Goal: Task Accomplishment & Management: Use online tool/utility

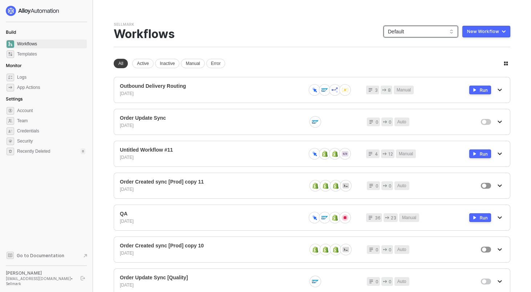
click at [423, 31] on span "Default" at bounding box center [421, 31] width 66 height 11
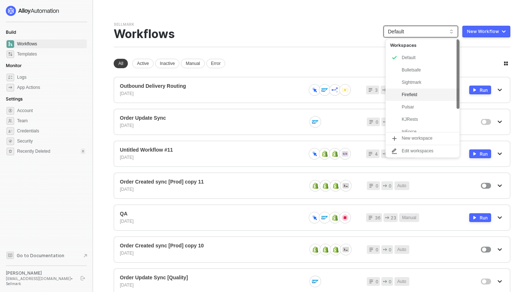
scroll to position [31, 0]
click at [414, 89] on div "KJRests" at bounding box center [428, 89] width 53 height 9
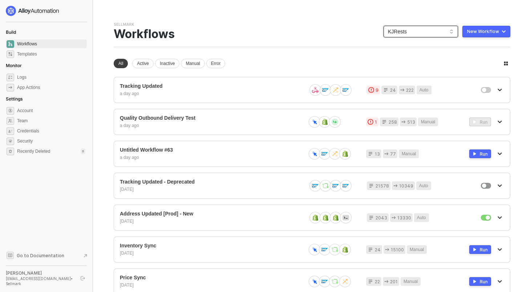
click at [393, 32] on span "KJRests" at bounding box center [421, 31] width 66 height 11
click at [343, 35] on div "Sellmark Team Settings → Workflows KJRests KJRests New Workflow" at bounding box center [312, 34] width 397 height 25
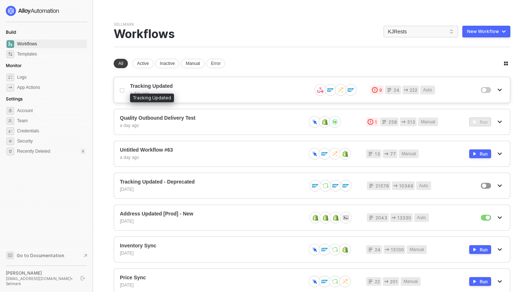
click at [191, 87] on span "Tracking Updated" at bounding box center [218, 86] width 176 height 6
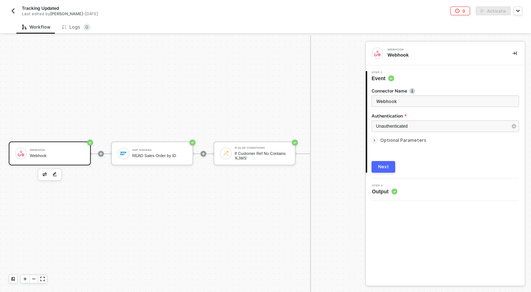
scroll to position [621, 0]
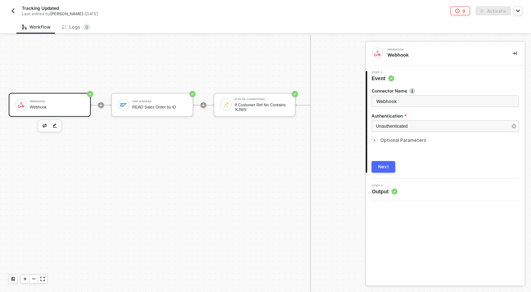
click at [64, 102] on div "Webhook" at bounding box center [57, 101] width 54 height 3
click at [169, 107] on div "READ Sales Order by ID" at bounding box center [159, 107] width 54 height 5
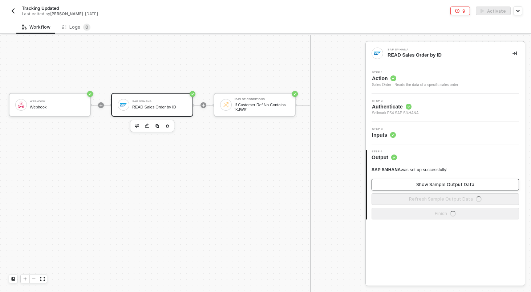
click at [425, 186] on div "Show Sample Output Data" at bounding box center [445, 185] width 58 height 6
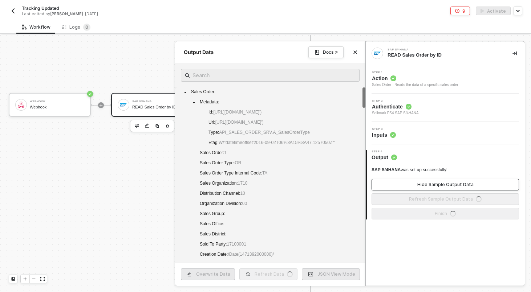
click at [425, 186] on div "Hide Sample Output Data" at bounding box center [445, 185] width 56 height 6
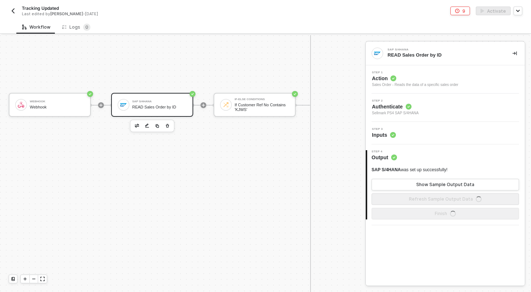
click at [423, 141] on div "Step 3 Inputs" at bounding box center [445, 133] width 159 height 23
click at [419, 130] on div "Step 3 Inputs" at bounding box center [445, 133] width 157 height 11
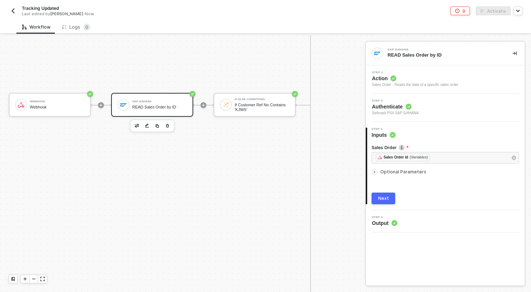
click at [381, 193] on button "Next" at bounding box center [383, 199] width 24 height 12
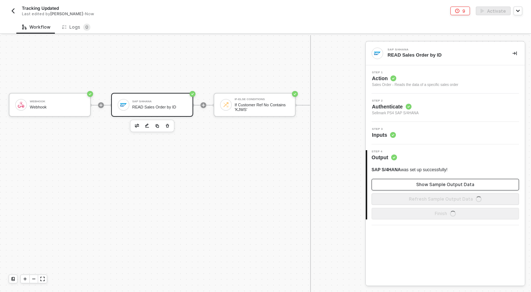
click at [421, 189] on button "Show Sample Output Data" at bounding box center [444, 185] width 147 height 12
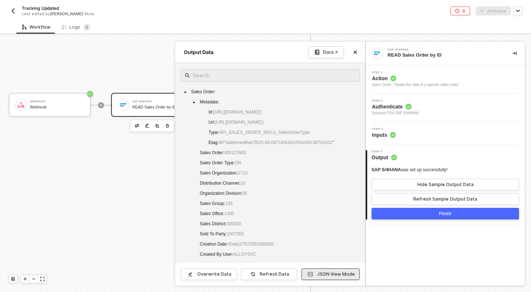
click at [321, 278] on button "JSON View Mode" at bounding box center [330, 275] width 58 height 12
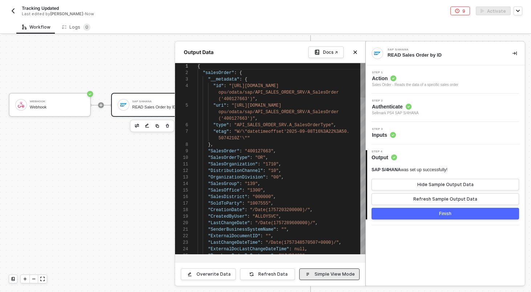
scroll to position [39, 0]
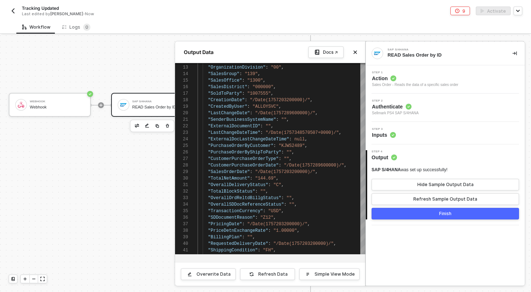
click at [145, 170] on div at bounding box center [265, 163] width 531 height 257
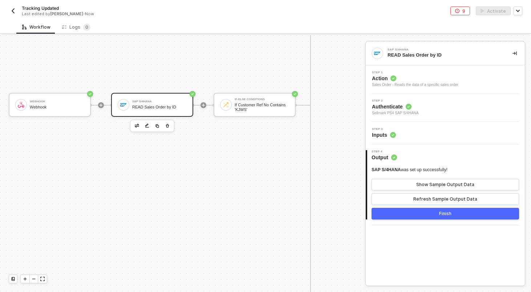
scroll to position [621, 19]
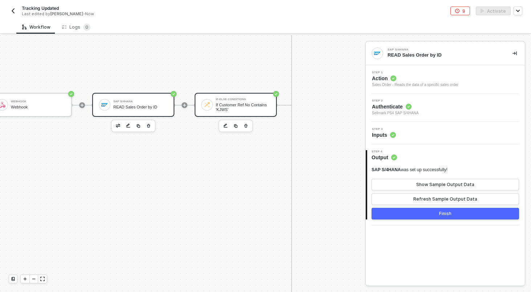
click at [236, 110] on div "If Customer Ref No Contains 'KJWS'" at bounding box center [243, 107] width 54 height 9
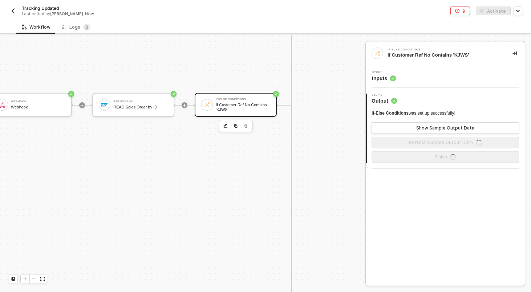
click at [433, 80] on div "Step 1 Inputs" at bounding box center [445, 76] width 157 height 11
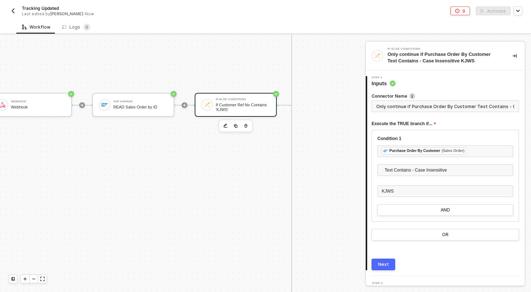
type input "Only continue if Purchase Order By Customer Text Contains - Case Insensitive KJ…"
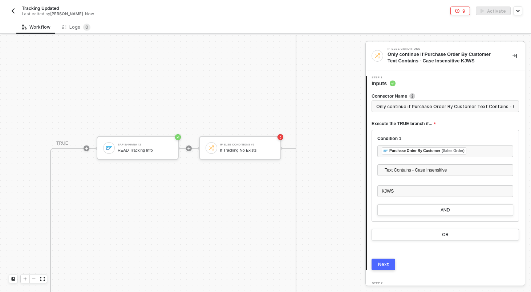
scroll to position [366, 260]
click at [159, 149] on div "READ Tracking Info" at bounding box center [144, 150] width 54 height 5
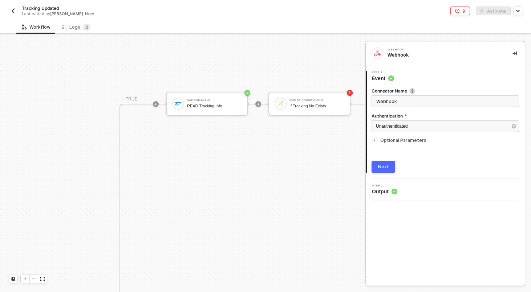
scroll to position [406, 191]
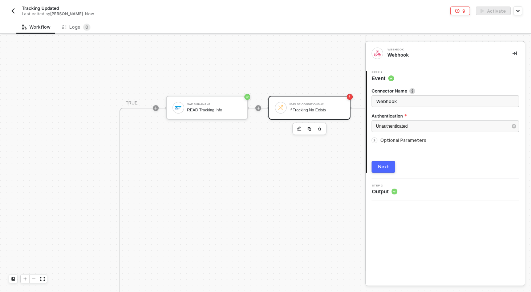
click at [309, 103] on div "If-Else Conditions #2" at bounding box center [316, 104] width 54 height 3
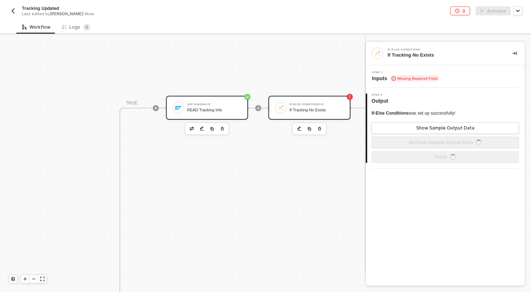
click at [211, 105] on div "SAP S/4HANA #2" at bounding box center [214, 104] width 54 height 3
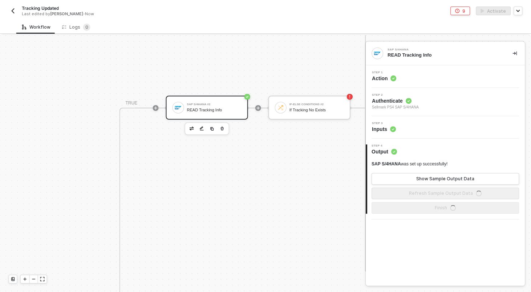
scroll to position [0, 0]
click at [425, 129] on div "Step 3 Inputs" at bounding box center [445, 127] width 157 height 11
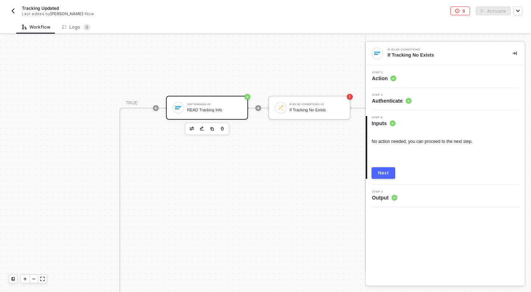
click at [402, 171] on div "Next" at bounding box center [444, 173] width 147 height 12
click at [236, 111] on div "READ Tracking Info" at bounding box center [214, 110] width 54 height 5
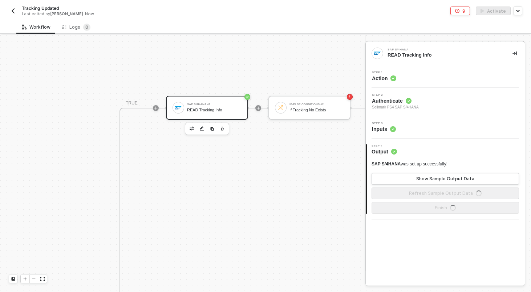
click at [432, 127] on div "Step 3 Inputs" at bounding box center [445, 127] width 157 height 11
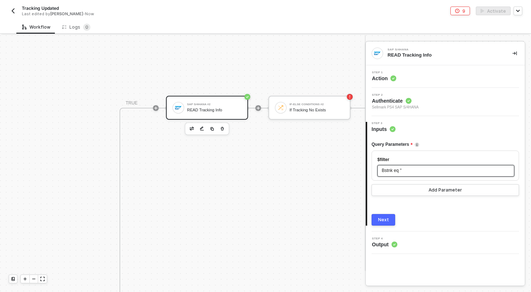
click at [401, 170] on span "Bstnk eq '" at bounding box center [391, 170] width 19 height 5
click at [401, 172] on span "'" at bounding box center [401, 170] width 1 height 5
click at [443, 149] on div "Query Parameters" at bounding box center [444, 145] width 147 height 12
click at [401, 171] on span "'" at bounding box center [401, 170] width 1 height 5
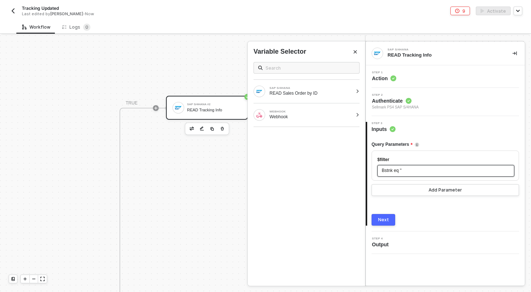
click at [401, 172] on span "'" at bounding box center [401, 170] width 1 height 5
click at [301, 93] on div "READ Sales Order by ID" at bounding box center [310, 93] width 83 height 6
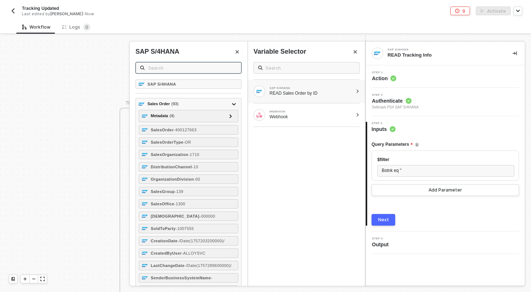
click at [206, 69] on input "text" at bounding box center [192, 68] width 89 height 8
type input "bs"
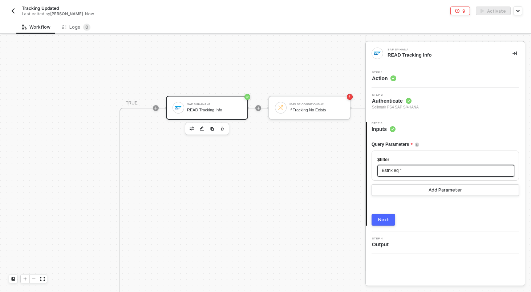
click at [401, 171] on span "'" at bounding box center [401, 170] width 1 height 5
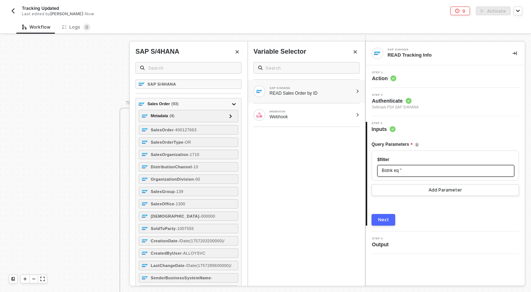
click at [401, 171] on span "'" at bounding box center [401, 170] width 1 height 5
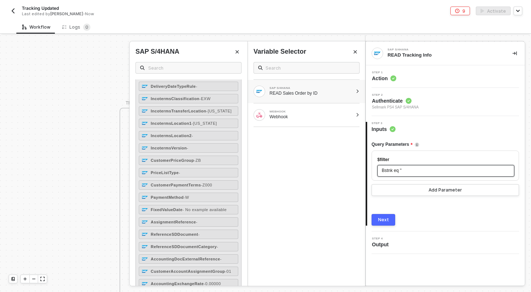
scroll to position [745, 0]
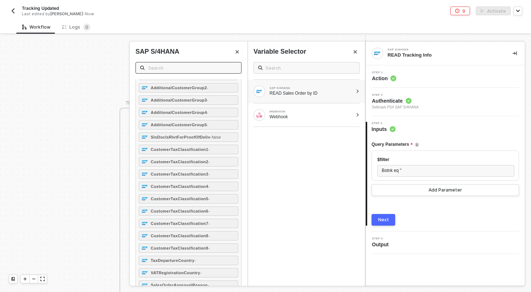
click at [186, 73] on span at bounding box center [188, 68] width 106 height 12
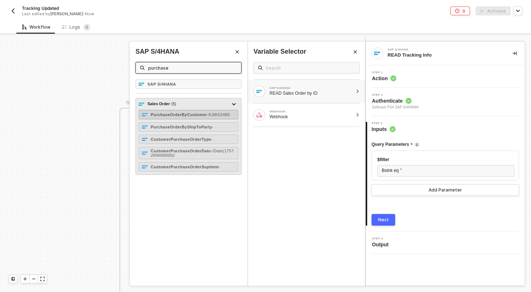
type input "purchase"
click at [177, 116] on div "PurchaseOrderByCustomer - KJWS2489" at bounding box center [190, 115] width 79 height 4
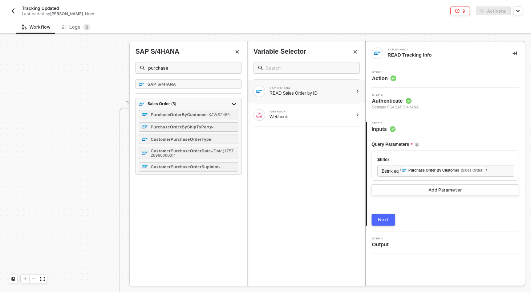
click at [386, 218] on div "Next" at bounding box center [383, 220] width 11 height 6
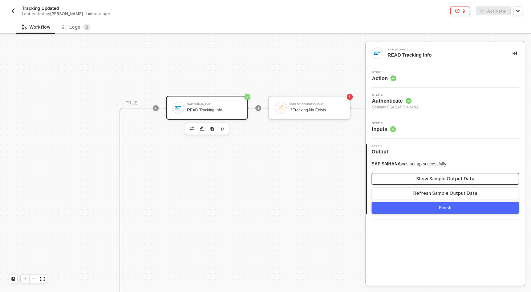
click at [430, 178] on div "Show Sample Output Data" at bounding box center [445, 179] width 58 height 6
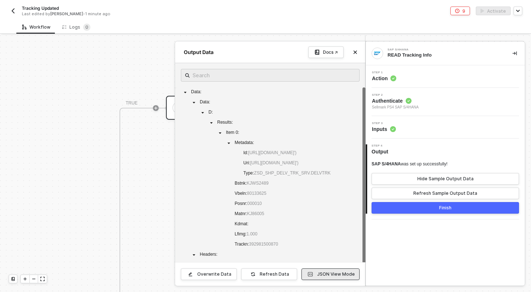
click at [343, 275] on div "JSON View Mode" at bounding box center [336, 275] width 38 height 6
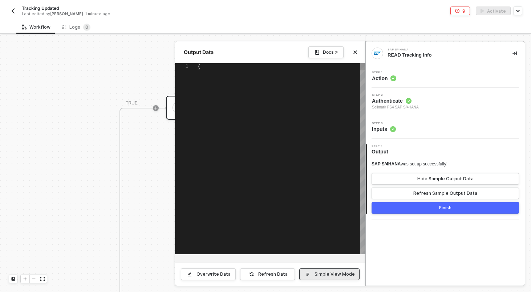
type textarea "{ "data": { "data": { "d": { "results": [ { "__metadata": { "id": "https://sell…"
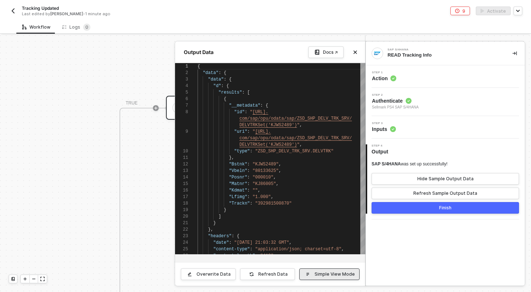
click at [343, 274] on div "Simple View Mode" at bounding box center [334, 275] width 40 height 6
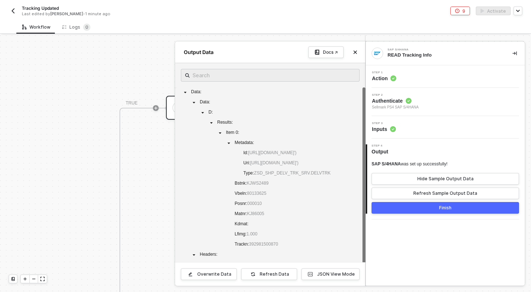
click at [419, 214] on div "4 Step 4 Output SAP S/4HANA was set up successfully! Hide Sample Output Data Re…" at bounding box center [445, 179] width 159 height 81
click at [418, 211] on button "Finish" at bounding box center [444, 208] width 147 height 12
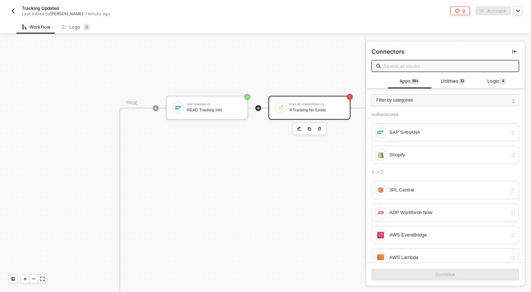
click at [316, 103] on div "If-Else Conditions #2" at bounding box center [316, 104] width 54 height 3
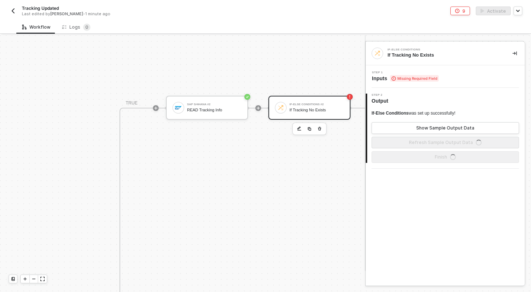
click at [423, 77] on span "Missing Required Field" at bounding box center [414, 78] width 49 height 7
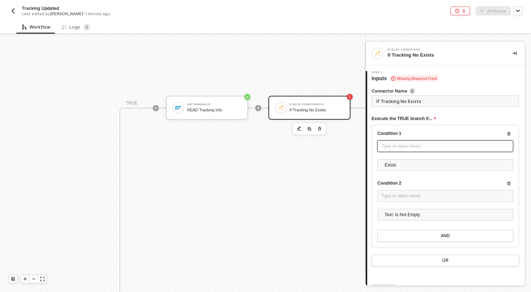
click at [399, 141] on div "Type or select items ﻿" at bounding box center [445, 147] width 136 height 12
click at [397, 148] on div "Type or select items ﻿" at bounding box center [445, 146] width 127 height 7
click at [451, 116] on div "Execute the TRUE branch if..." at bounding box center [444, 119] width 147 height 12
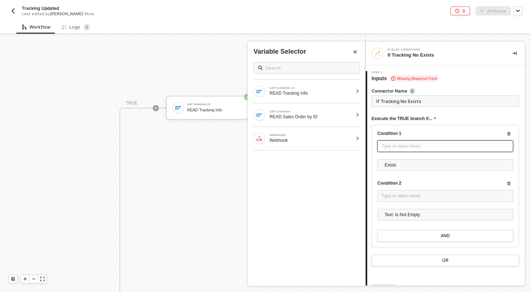
click at [427, 147] on div "Type or select items ﻿" at bounding box center [445, 146] width 127 height 7
click at [340, 97] on div "SAP S/4HANA #2 READ Tracking Info" at bounding box center [302, 92] width 99 height 12
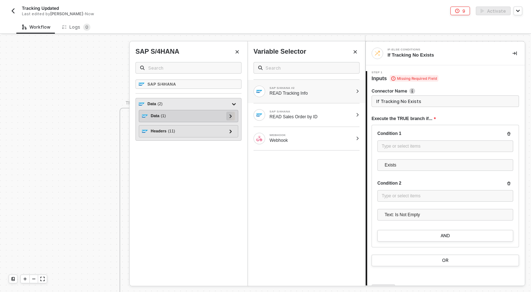
click at [231, 117] on icon at bounding box center [230, 116] width 3 height 4
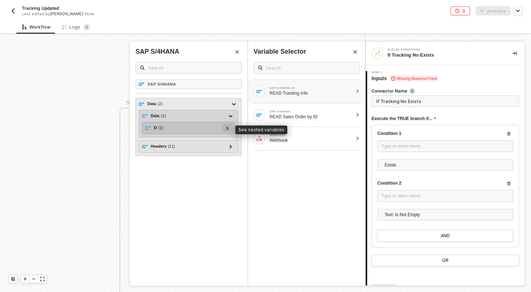
click at [227, 130] on icon at bounding box center [227, 128] width 3 height 4
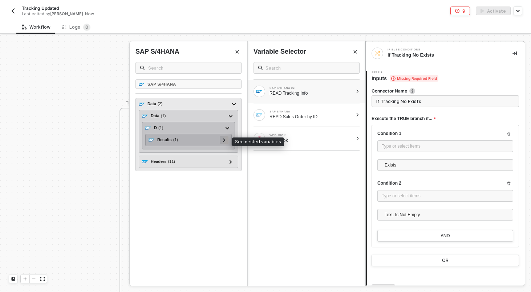
click at [222, 141] on div at bounding box center [224, 140] width 9 height 9
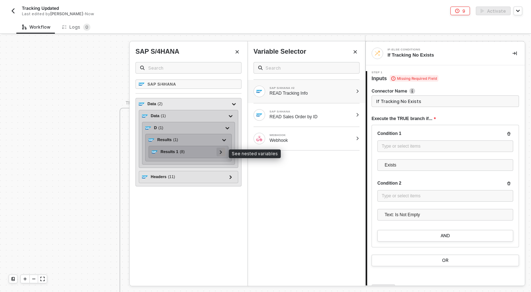
click at [220, 151] on icon at bounding box center [221, 152] width 2 height 4
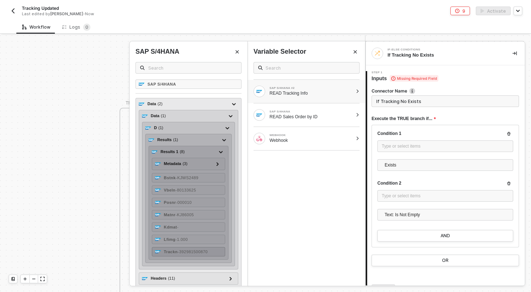
click at [191, 252] on span "- 392981500870" at bounding box center [193, 252] width 30 height 4
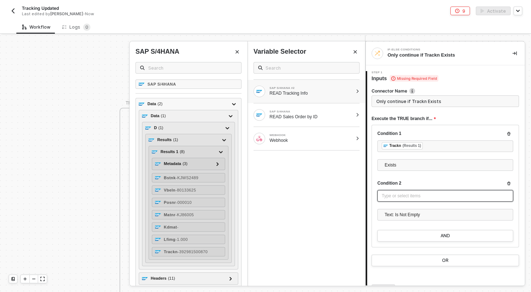
click at [400, 200] on div "Type or select items ﻿" at bounding box center [445, 196] width 136 height 12
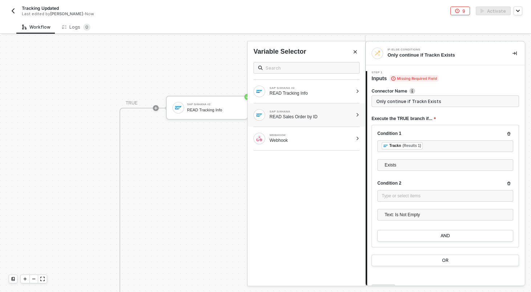
click at [359, 115] on div at bounding box center [357, 115] width 4 height 4
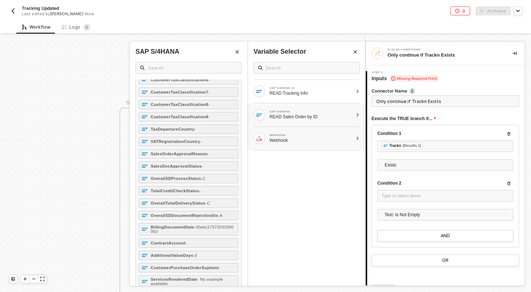
scroll to position [908, 0]
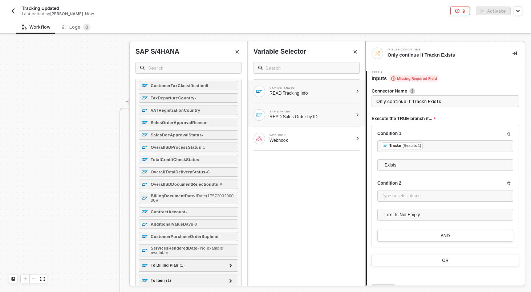
click at [328, 98] on div "SAP S/4HANA #2 READ Tracking Info" at bounding box center [307, 91] width 118 height 23
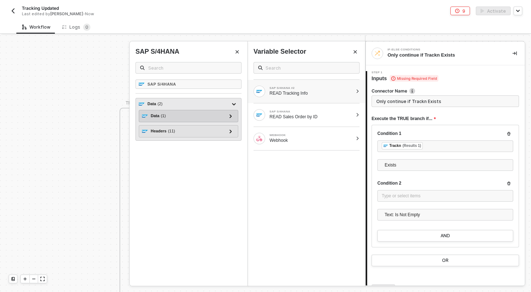
click at [230, 111] on div "Data ( 1 ) D ( 1 ) Results ( 1 ) Results 1 ( 8 ) Metadata ( 3 ) id - https://se…" at bounding box center [188, 116] width 99 height 12
click at [230, 115] on icon at bounding box center [230, 116] width 2 height 4
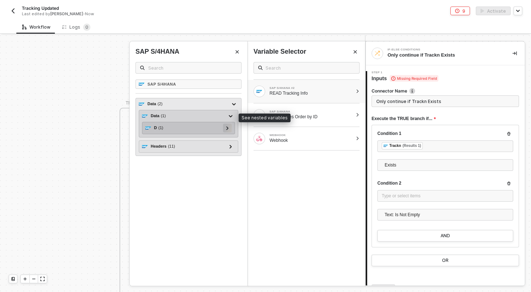
click at [230, 127] on div at bounding box center [227, 128] width 9 height 9
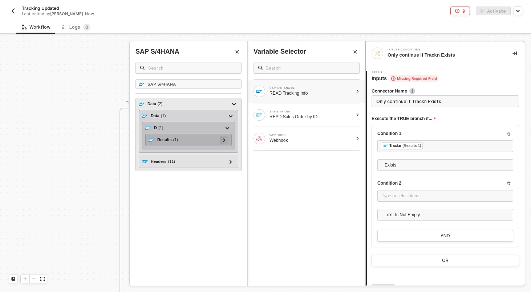
click at [224, 143] on div at bounding box center [224, 140] width 4 height 8
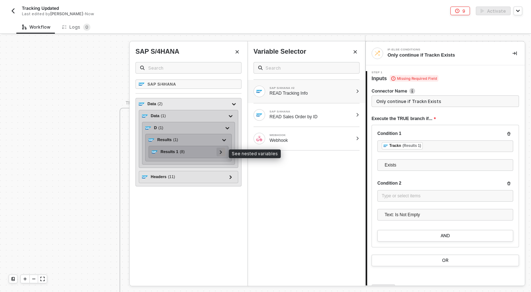
click at [223, 153] on div at bounding box center [220, 152] width 9 height 9
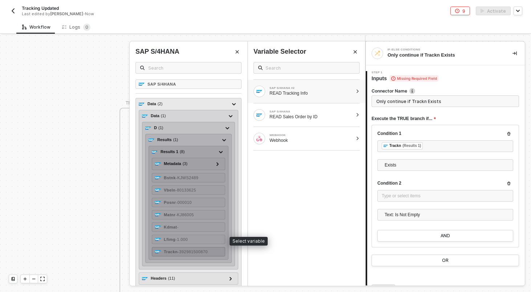
click at [202, 252] on span "- 392981500870" at bounding box center [193, 252] width 30 height 4
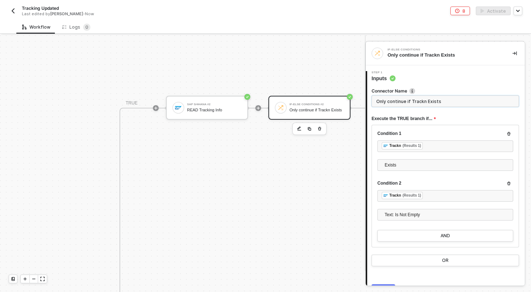
click at [395, 95] on input "Only continue if Trackn Exists" at bounding box center [444, 101] width 147 height 12
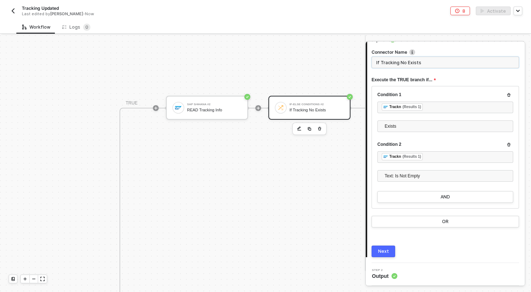
type input "If Tracking No Exists"
click at [385, 252] on div "Next" at bounding box center [383, 252] width 11 height 6
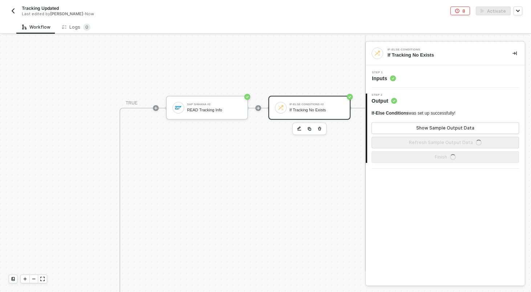
scroll to position [0, 0]
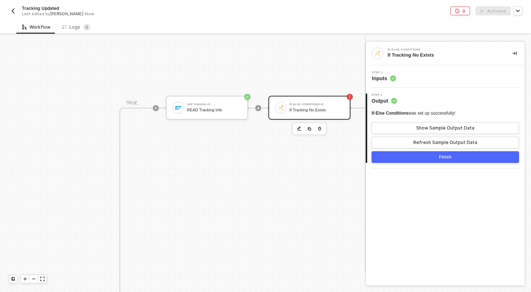
click at [325, 110] on div "If Tracking No Exists" at bounding box center [316, 110] width 54 height 5
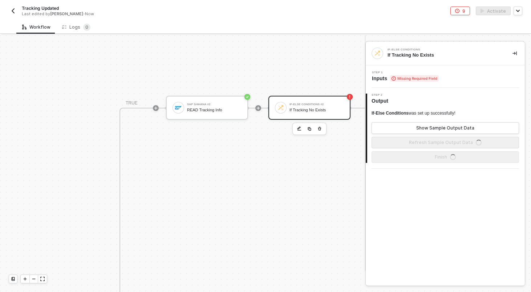
click at [450, 81] on div "Step 1 Inputs Missing Required Field" at bounding box center [445, 76] width 157 height 11
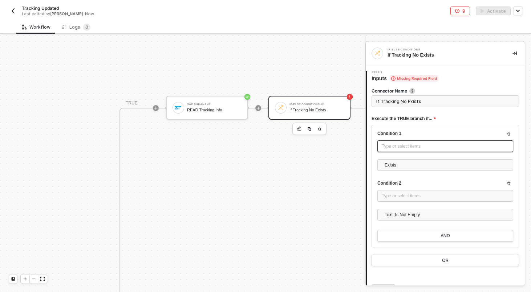
click at [424, 151] on div "Type or select items ﻿" at bounding box center [445, 147] width 136 height 12
click at [396, 148] on div "Type or select items ﻿" at bounding box center [445, 146] width 127 height 7
click at [316, 104] on div "If-Else Conditions #2" at bounding box center [316, 104] width 54 height 3
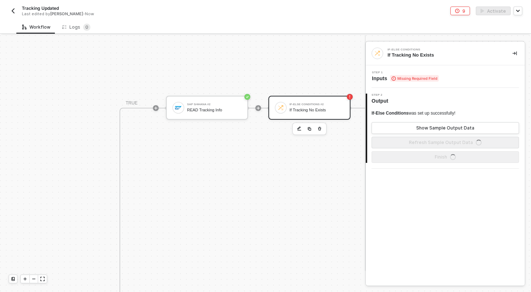
click at [455, 76] on div "Step 1 Inputs Missing Required Field" at bounding box center [445, 76] width 157 height 11
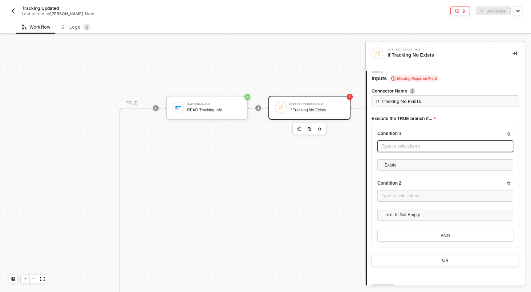
click at [400, 143] on div "Type or select items ﻿" at bounding box center [445, 146] width 127 height 7
click at [462, 130] on div "Condition 1 Type or select items ﻿ Exists Condition 2 Type or select items ﻿ Te…" at bounding box center [444, 186] width 147 height 123
click at [462, 116] on div "Execute the TRUE branch if..." at bounding box center [444, 119] width 147 height 12
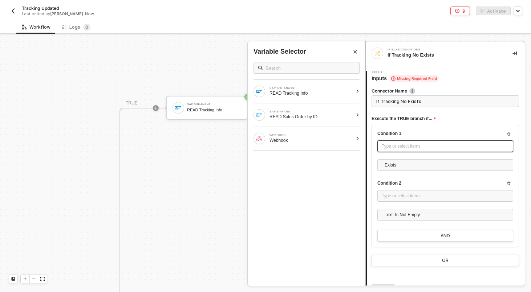
click at [438, 145] on div "Type or select items ﻿" at bounding box center [445, 146] width 127 height 7
click at [306, 97] on div "SAP S/4HANA #2 READ Tracking Info" at bounding box center [302, 92] width 99 height 12
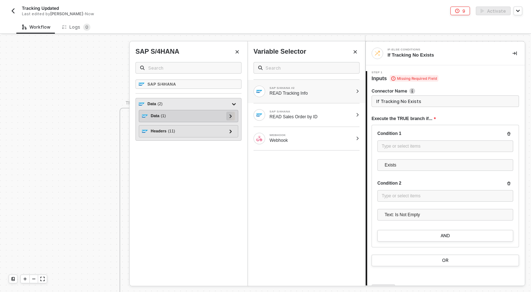
click at [231, 116] on icon at bounding box center [230, 116] width 2 height 4
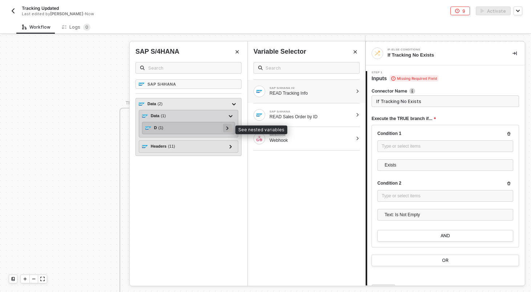
click at [229, 128] on div at bounding box center [227, 128] width 9 height 9
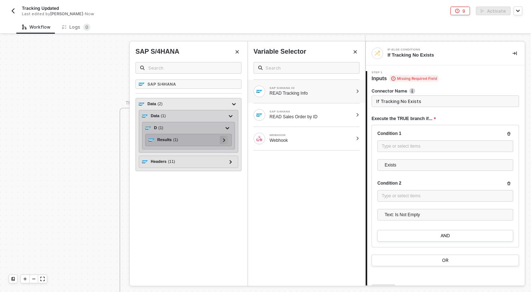
click at [228, 142] on div at bounding box center [224, 140] width 9 height 9
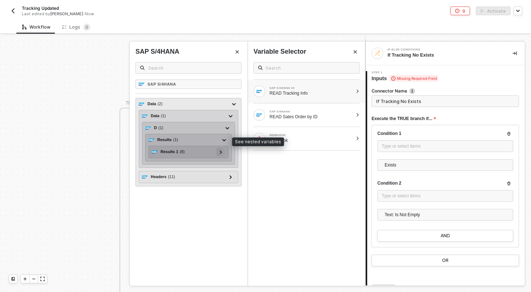
click at [223, 152] on div at bounding box center [220, 152] width 9 height 9
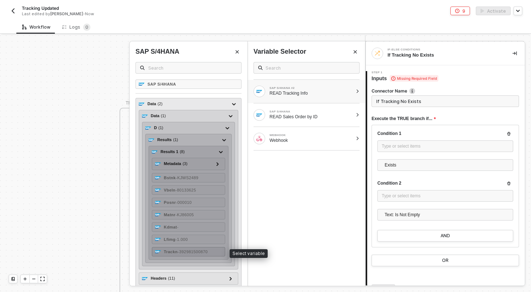
click at [181, 256] on div "Trackn - 392981500870" at bounding box center [188, 251] width 73 height 9
type input "Only continue if Trackn Exists"
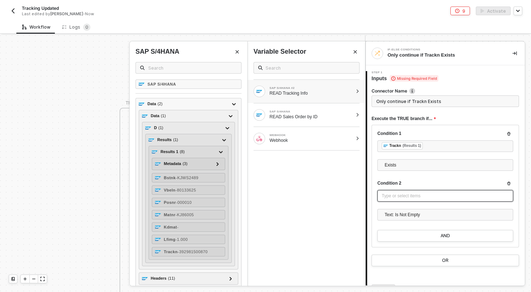
click at [420, 198] on div "Type or select items ﻿" at bounding box center [445, 196] width 127 height 7
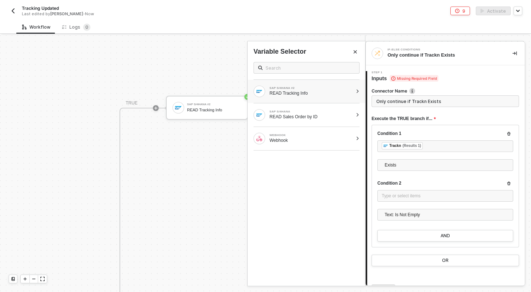
click at [357, 96] on div "SAP S/4HANA #2 READ Tracking Info" at bounding box center [307, 91] width 118 height 23
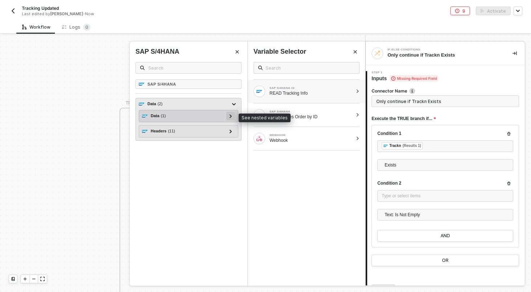
click at [231, 114] on div at bounding box center [231, 116] width 4 height 8
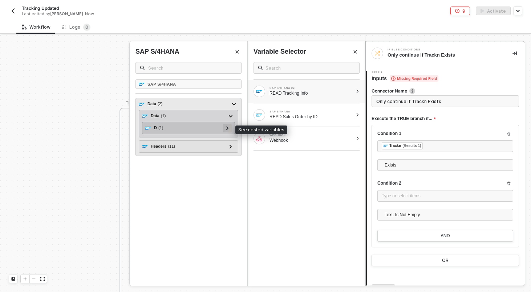
click at [225, 129] on div at bounding box center [227, 128] width 4 height 8
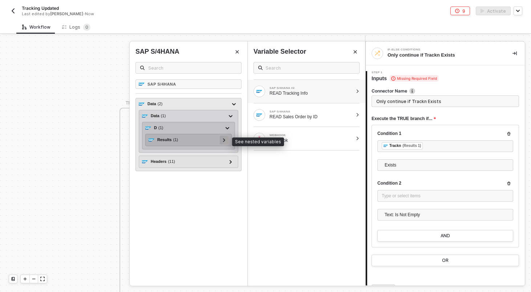
click at [223, 142] on div at bounding box center [224, 140] width 4 height 8
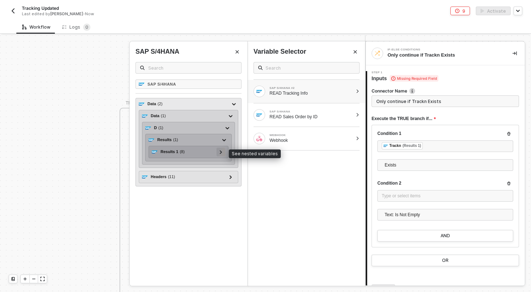
click at [220, 154] on icon at bounding box center [221, 152] width 3 height 4
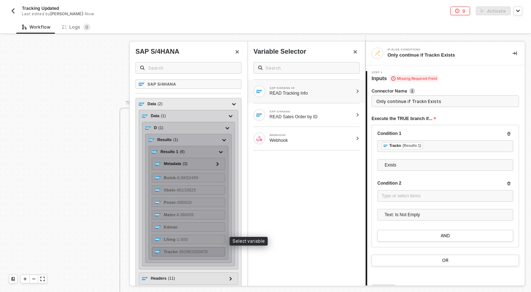
click at [200, 249] on div "Trackn - 392981500870" at bounding box center [188, 251] width 73 height 9
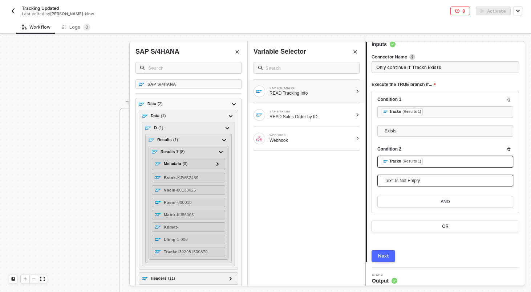
scroll to position [35, 0]
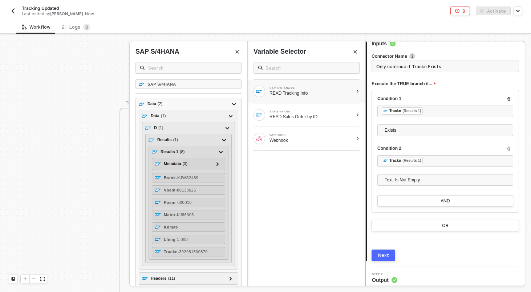
drag, startPoint x: 384, startPoint y: 254, endPoint x: 392, endPoint y: 253, distance: 8.4
click at [384, 254] on div "Next" at bounding box center [383, 256] width 11 height 6
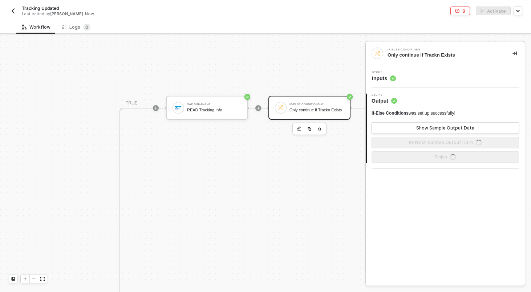
scroll to position [0, 0]
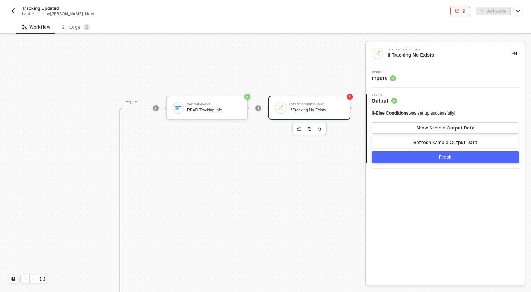
click at [413, 82] on div "Step 1 Inputs" at bounding box center [445, 76] width 159 height 23
click at [408, 77] on div "Step 1 Inputs" at bounding box center [445, 76] width 157 height 11
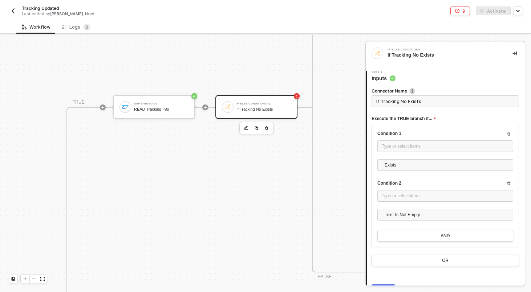
click at [269, 112] on div "If Tracking No Exists" at bounding box center [263, 109] width 54 height 5
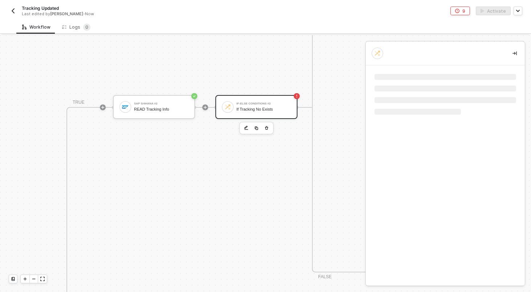
scroll to position [399, 244]
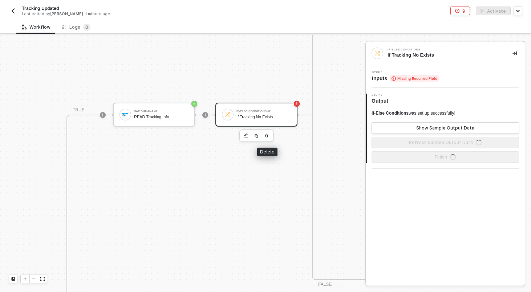
click at [267, 137] on icon "button" at bounding box center [266, 136] width 3 height 4
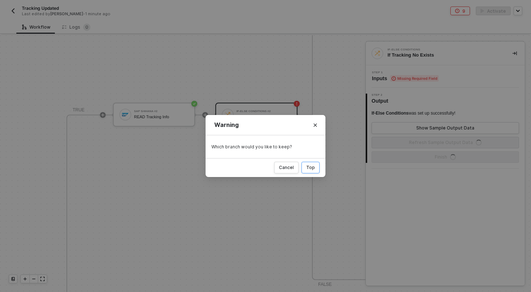
click at [312, 167] on div "Top" at bounding box center [310, 168] width 9 height 6
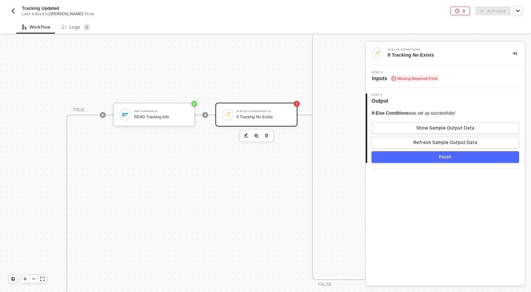
click at [422, 159] on button "Finish" at bounding box center [444, 157] width 147 height 12
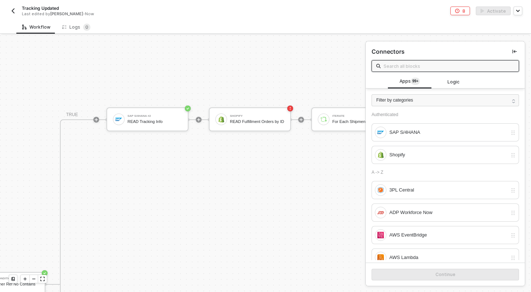
scroll to position [350, 250]
click at [197, 120] on icon "icon-play" at bounding box center [198, 121] width 4 height 4
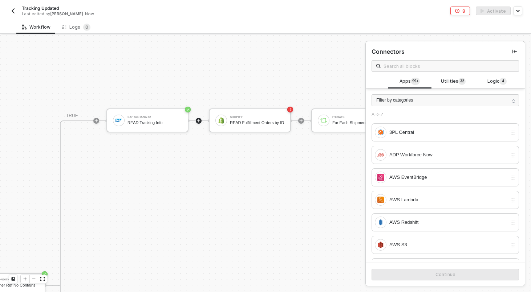
click at [439, 71] on span at bounding box center [444, 66] width 147 height 12
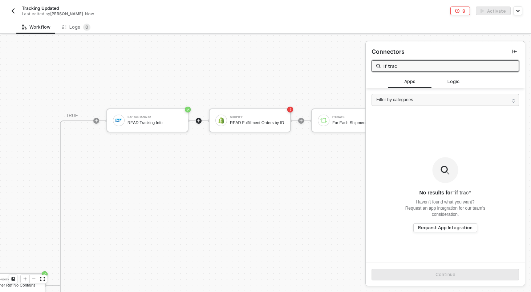
type input "if track"
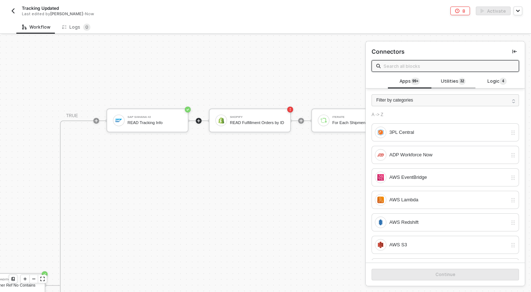
click at [460, 82] on span "3" at bounding box center [461, 81] width 2 height 6
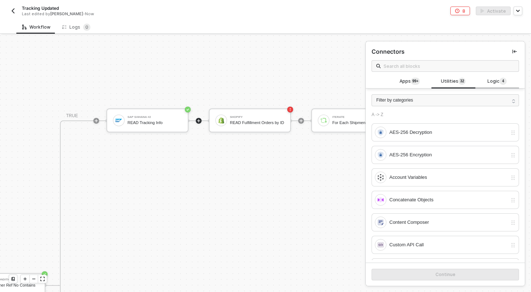
click at [503, 88] on div "Logic 4" at bounding box center [497, 82] width 44 height 14
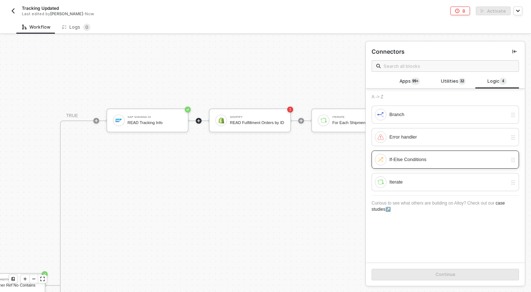
click at [399, 161] on div "If-Else Conditions" at bounding box center [448, 160] width 118 height 8
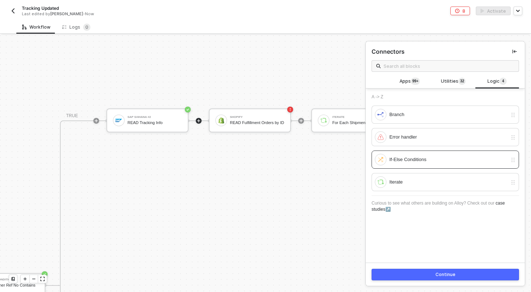
click at [414, 276] on button "Continue" at bounding box center [444, 275] width 147 height 12
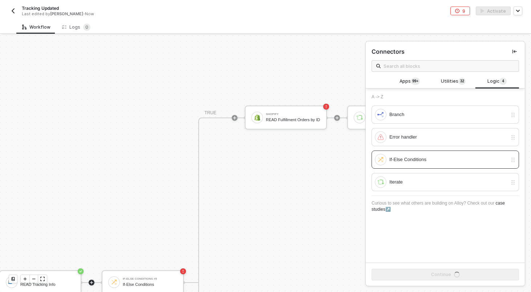
scroll to position [290, 357]
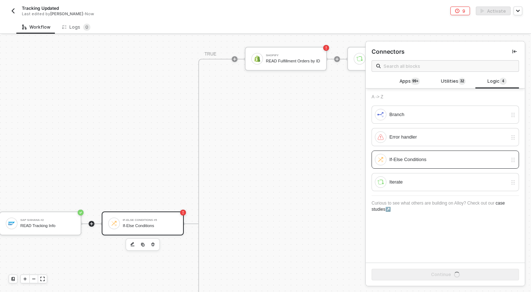
click at [147, 226] on div "If-Else Conditions" at bounding box center [150, 226] width 54 height 5
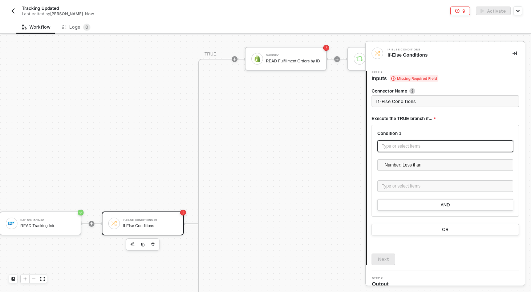
click at [406, 149] on div "Type or select items ﻿" at bounding box center [445, 146] width 127 height 7
click at [481, 110] on form "Connector Name If-Else Conditions Execute the TRUE branch if... Condition 1 Typ…" at bounding box center [444, 162] width 147 height 148
click at [445, 148] on div "Type or select items ﻿" at bounding box center [445, 146] width 127 height 7
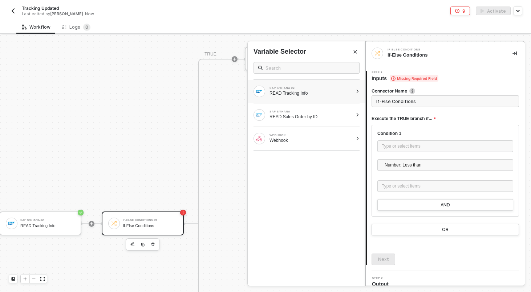
click at [353, 94] on div "SAP S/4HANA #2 READ Tracking Info" at bounding box center [307, 91] width 118 height 23
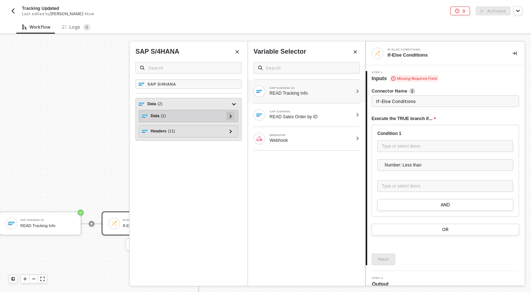
click at [231, 116] on icon at bounding box center [230, 116] width 2 height 4
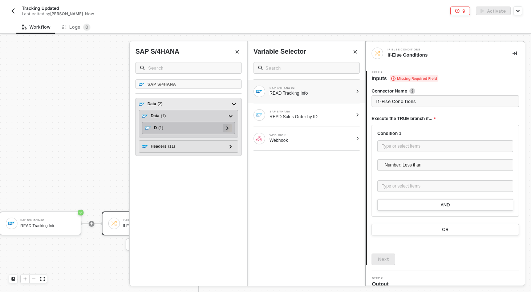
click at [228, 127] on icon at bounding box center [227, 128] width 3 height 4
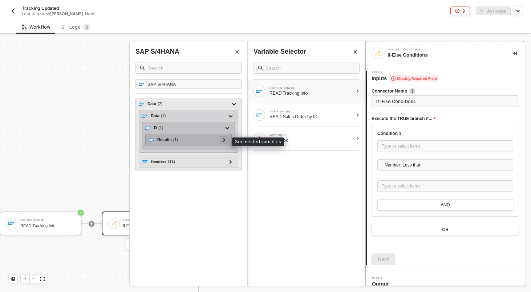
click at [224, 139] on icon at bounding box center [224, 140] width 3 height 4
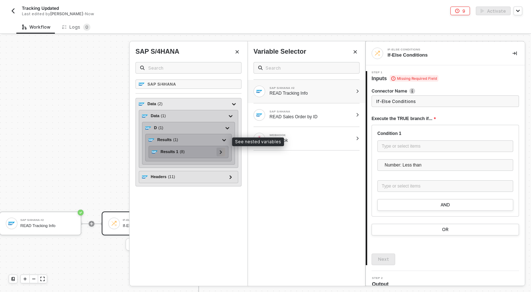
click at [223, 153] on div at bounding box center [220, 152] width 9 height 9
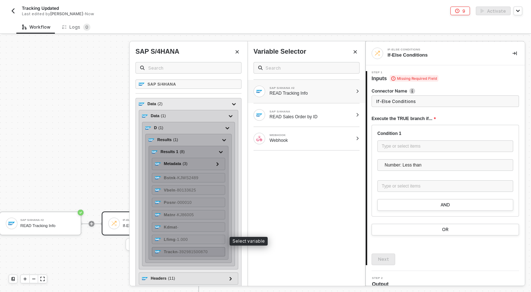
click at [197, 249] on div "Trackn - 392981500870" at bounding box center [188, 251] width 73 height 9
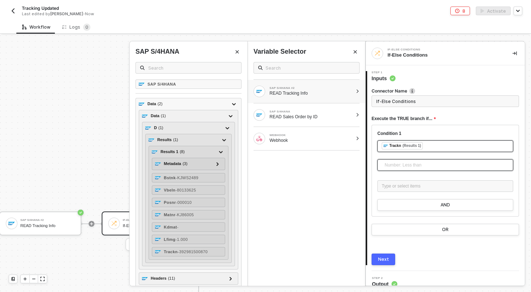
click at [412, 159] on div "Number: Less than" at bounding box center [445, 165] width 136 height 12
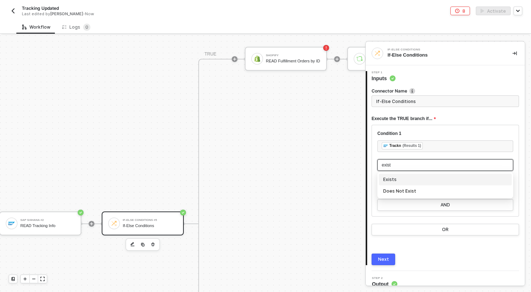
type input "exists"
click at [408, 176] on div "Exists" at bounding box center [445, 180] width 124 height 8
type input "Only continue if Trackn Exists"
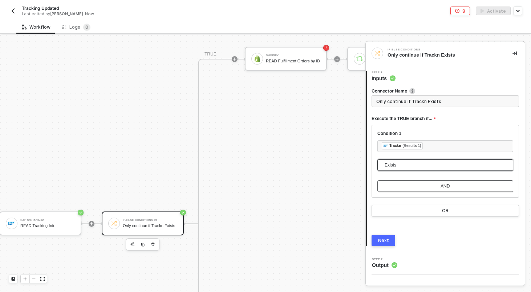
click at [414, 183] on button "AND" at bounding box center [445, 186] width 136 height 12
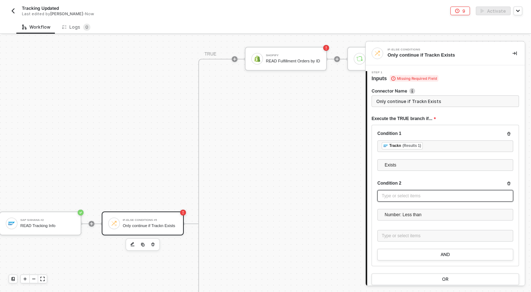
click at [417, 201] on div "Type or select items ﻿" at bounding box center [445, 196] width 136 height 12
click at [413, 180] on div "Condition 2" at bounding box center [445, 183] width 136 height 6
click at [413, 194] on div "Type or select items ﻿" at bounding box center [445, 196] width 127 height 7
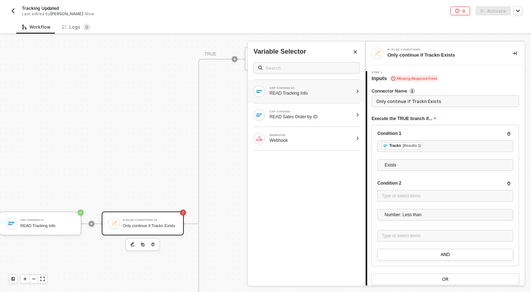
click at [316, 93] on div "READ Tracking Info" at bounding box center [310, 93] width 83 height 6
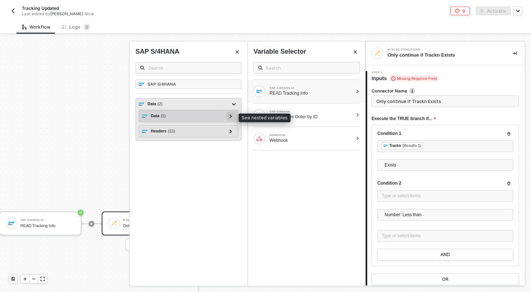
click at [230, 117] on icon at bounding box center [230, 116] width 2 height 4
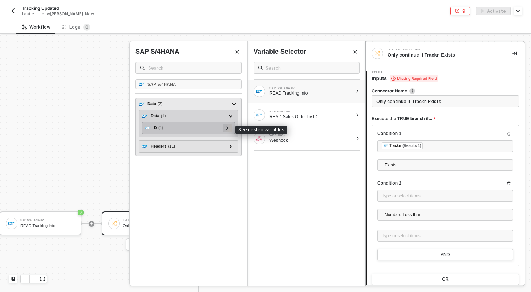
click at [227, 129] on icon at bounding box center [227, 128] width 3 height 4
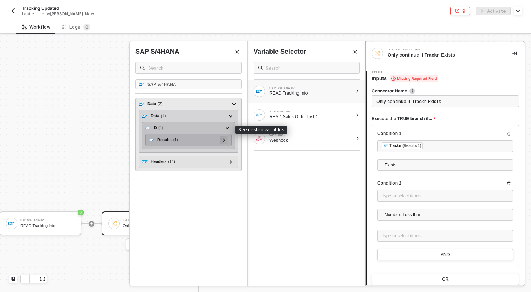
click at [225, 139] on icon at bounding box center [224, 140] width 3 height 4
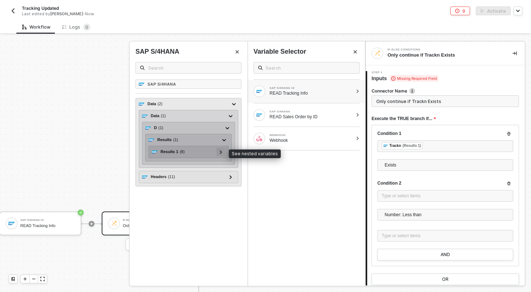
click at [222, 151] on div at bounding box center [221, 152] width 4 height 8
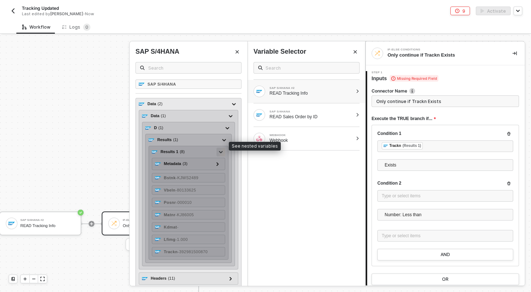
scroll to position [8, 0]
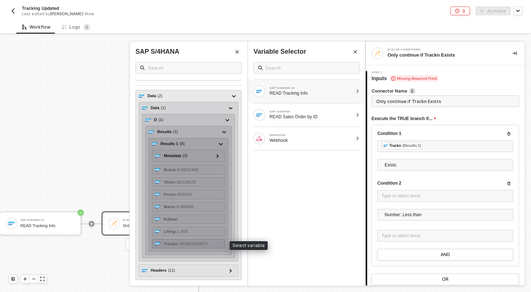
click at [208, 240] on div "Trackn - 392981500870" at bounding box center [188, 243] width 73 height 9
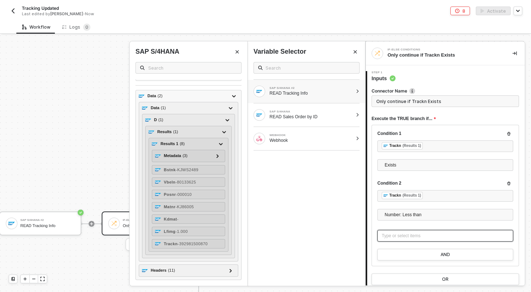
click at [403, 239] on div "Type or select items ﻿" at bounding box center [445, 236] width 127 height 7
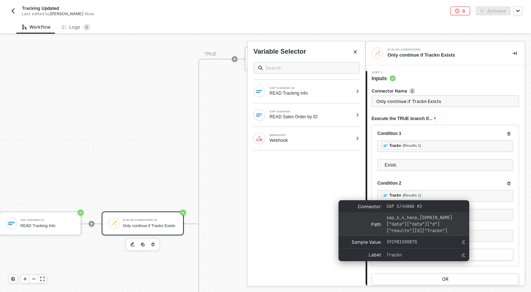
click at [407, 219] on span "sap_s_4_hana_2.data["data"]["data"]["d"]["results"][0]["Trackn"]" at bounding box center [419, 224] width 66 height 19
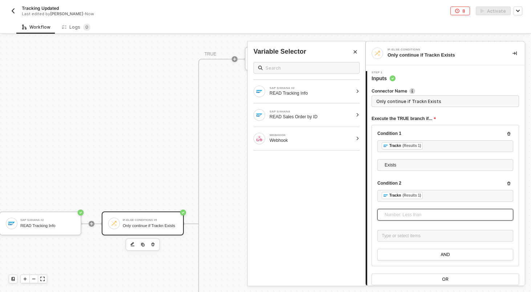
click at [489, 219] on span "Number: Less than" at bounding box center [447, 215] width 124 height 11
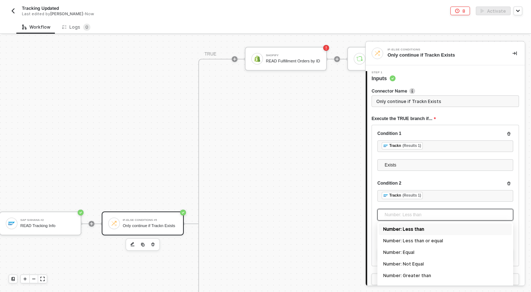
click at [482, 171] on div "Exists Exists" at bounding box center [445, 166] width 136 height 15
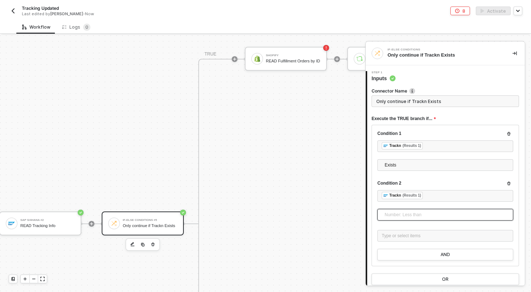
click at [427, 215] on span "Number: Less than" at bounding box center [447, 215] width 124 height 11
type input "is not"
click at [402, 231] on div "Text: Is Not Empty" at bounding box center [445, 229] width 124 height 8
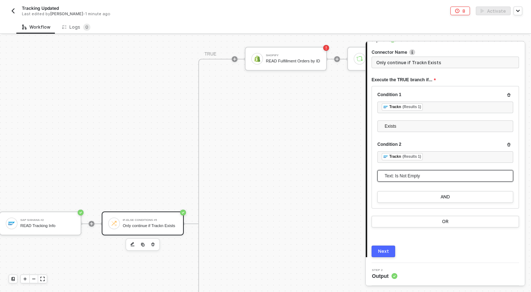
click at [383, 252] on div "Next" at bounding box center [383, 252] width 11 height 6
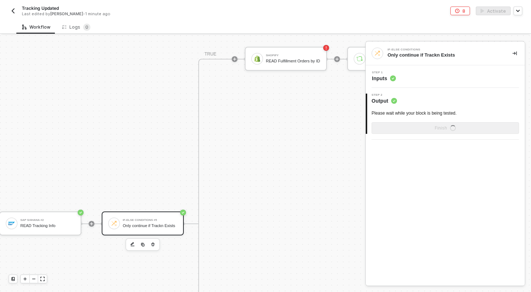
scroll to position [0, 0]
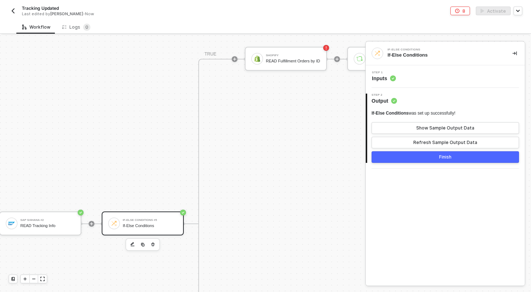
click at [68, 217] on div "SAP S/4HANA #2 READ Tracking Info" at bounding box center [47, 224] width 54 height 14
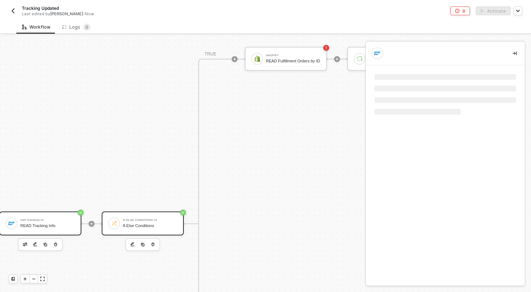
click at [163, 226] on div "If-Else Conditions" at bounding box center [150, 226] width 54 height 5
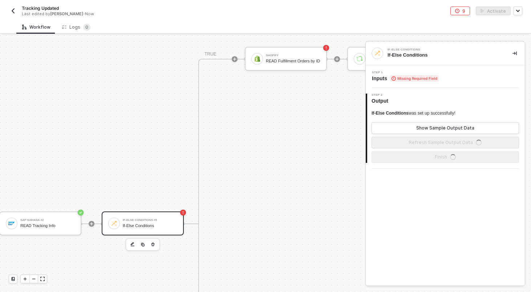
click at [463, 76] on div "Step 1 Inputs Missing Required Field" at bounding box center [445, 76] width 157 height 11
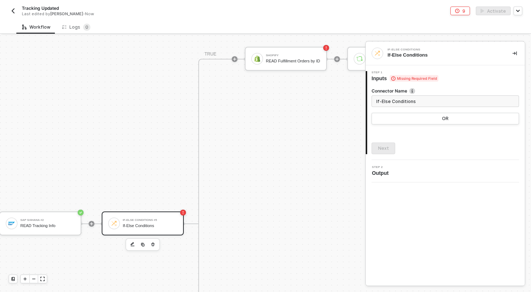
click at [169, 225] on div "If-Else Conditions" at bounding box center [150, 226] width 54 height 5
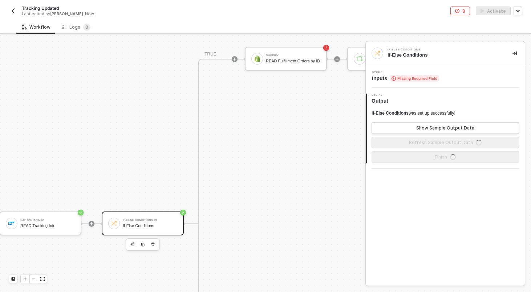
click at [449, 78] on div "Step 1 Inputs Missing Required Field" at bounding box center [445, 76] width 157 height 11
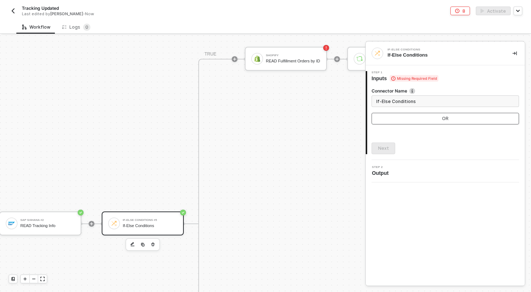
click at [461, 118] on button "OR" at bounding box center [444, 119] width 147 height 12
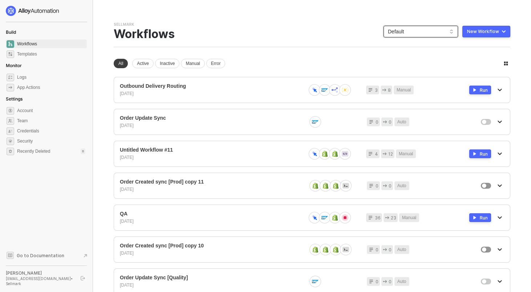
click at [442, 28] on span "Default" at bounding box center [421, 31] width 66 height 11
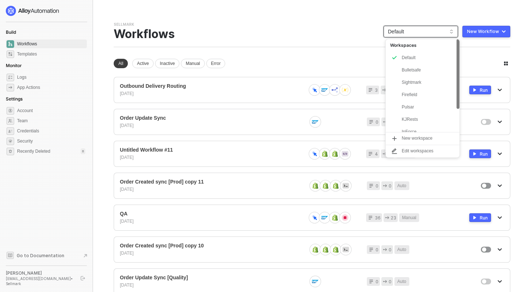
click at [414, 113] on div "KJRests" at bounding box center [423, 119] width 74 height 12
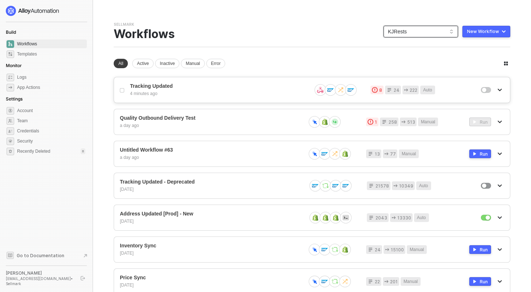
click at [157, 83] on span "Tracking Updated" at bounding box center [218, 86] width 176 height 6
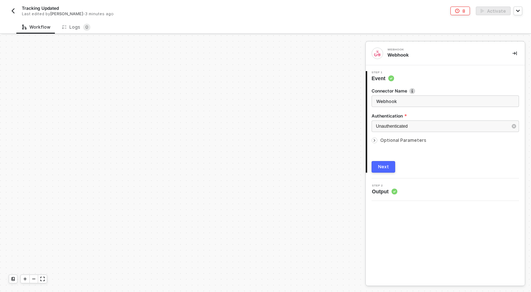
scroll to position [345, 0]
click at [332, 156] on div at bounding box center [346, 169] width 97 height 57
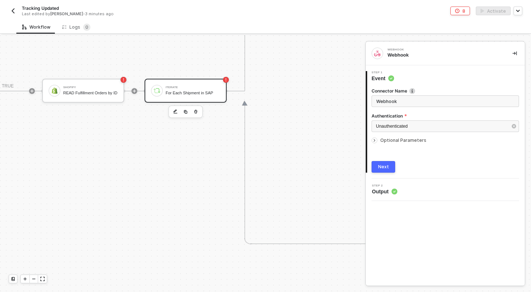
click at [196, 89] on div "Iterate For Each Shipment in SAP" at bounding box center [193, 91] width 54 height 14
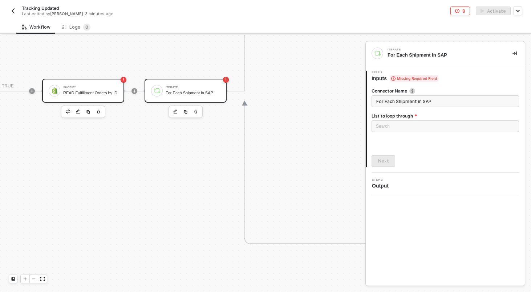
click at [106, 91] on div "READ Fulfillment Orders by ID" at bounding box center [90, 93] width 54 height 5
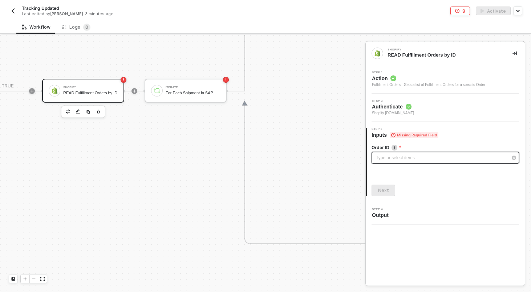
click at [397, 154] on div "Type or select items ﻿" at bounding box center [444, 158] width 147 height 12
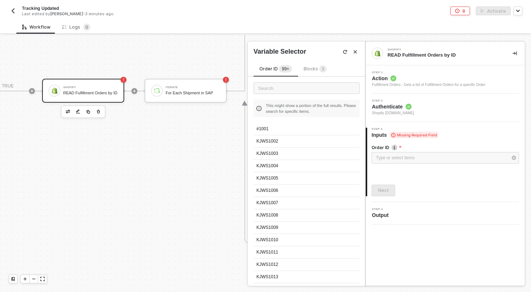
click at [313, 70] on span "Blocks 3" at bounding box center [315, 68] width 23 height 5
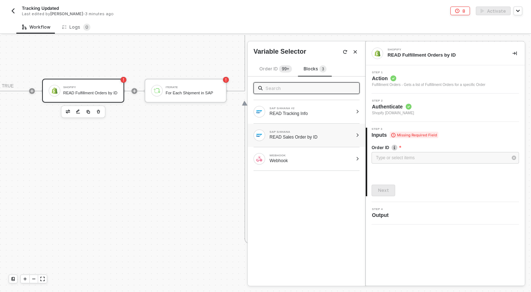
click at [312, 135] on div "READ Sales Order by ID" at bounding box center [310, 137] width 83 height 6
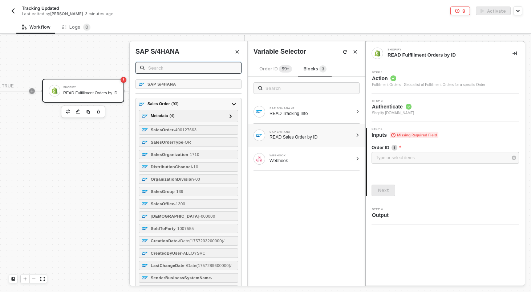
click at [173, 70] on input "text" at bounding box center [192, 68] width 89 height 8
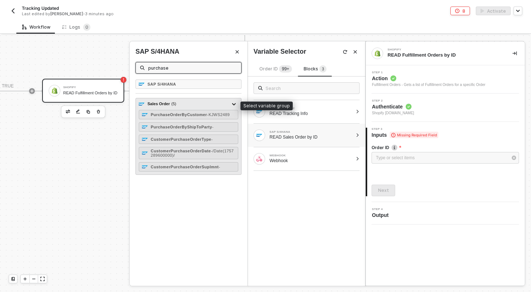
type input "purchase"
click at [176, 108] on div "Sales Order ( 5 )" at bounding box center [184, 104] width 91 height 9
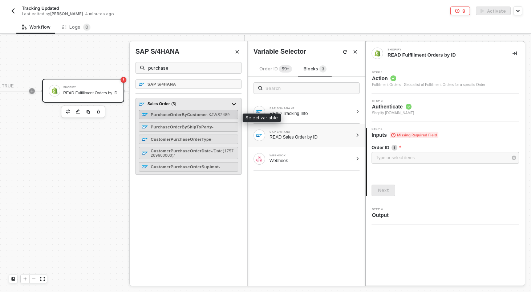
click at [192, 113] on strong "PurchaseOrderByCustomer" at bounding box center [179, 115] width 56 height 4
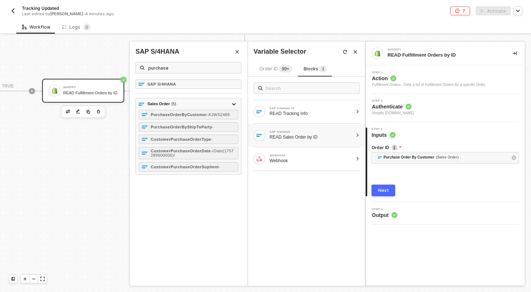
click at [384, 190] on div "Next" at bounding box center [383, 191] width 11 height 6
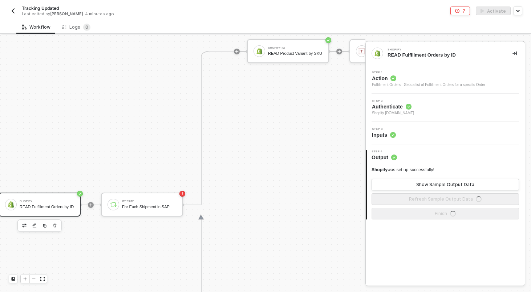
scroll to position [144, 530]
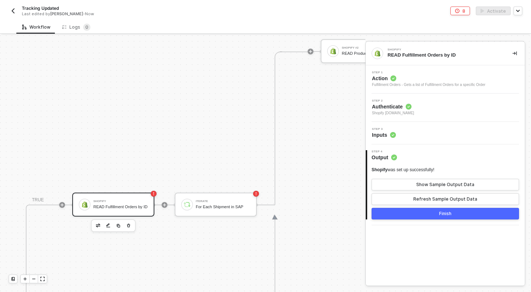
click at [432, 211] on button "Finish" at bounding box center [444, 214] width 147 height 12
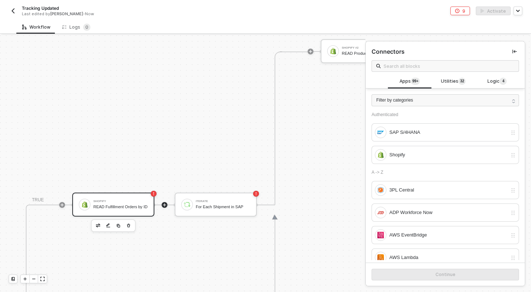
click at [120, 213] on div "Shopify READ Fulfillment Orders by ID" at bounding box center [113, 205] width 82 height 24
